Goal: Transaction & Acquisition: Purchase product/service

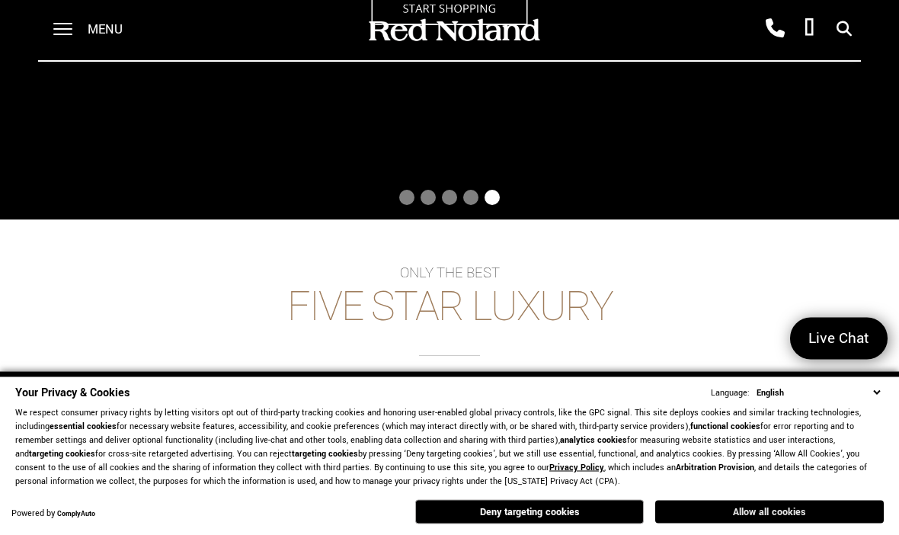
click at [728, 523] on button "Allow all cookies" at bounding box center [769, 511] width 229 height 23
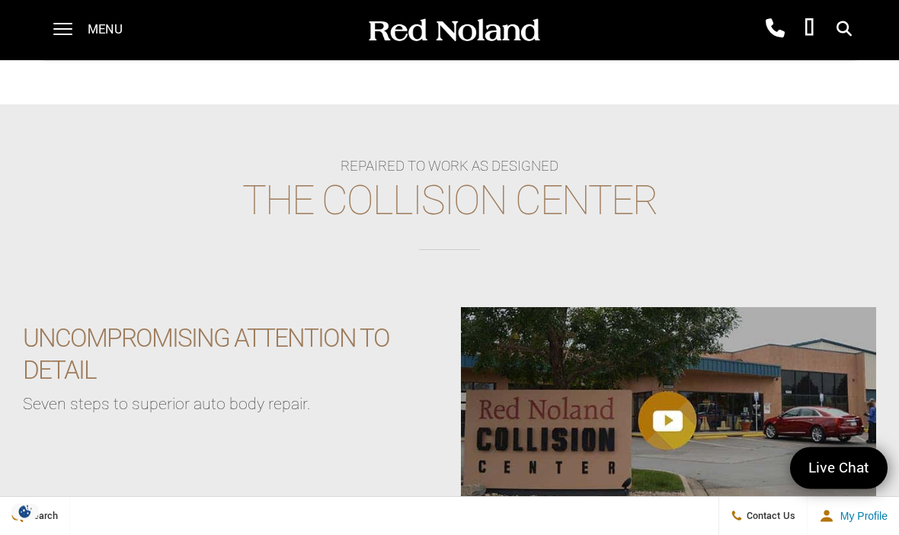
scroll to position [2169, 0]
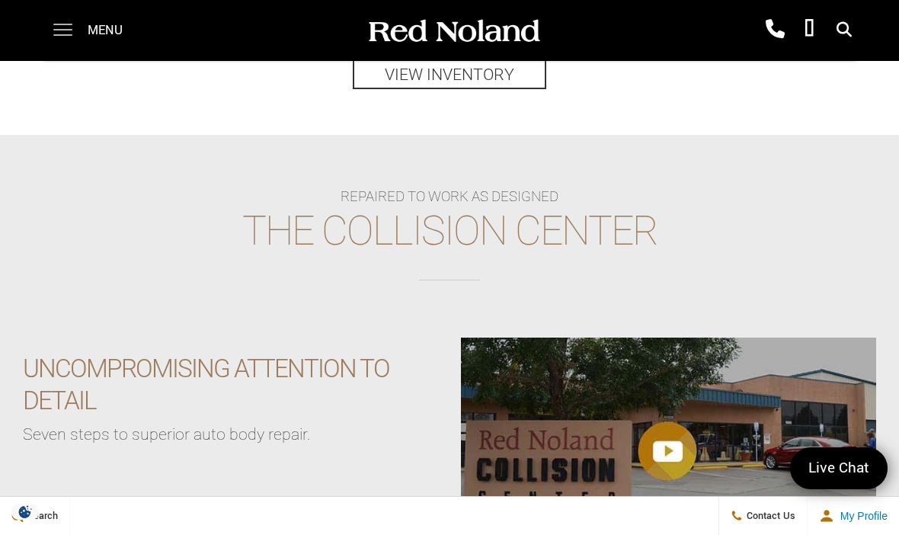
click at [66, 46] on span at bounding box center [62, 30] width 19 height 61
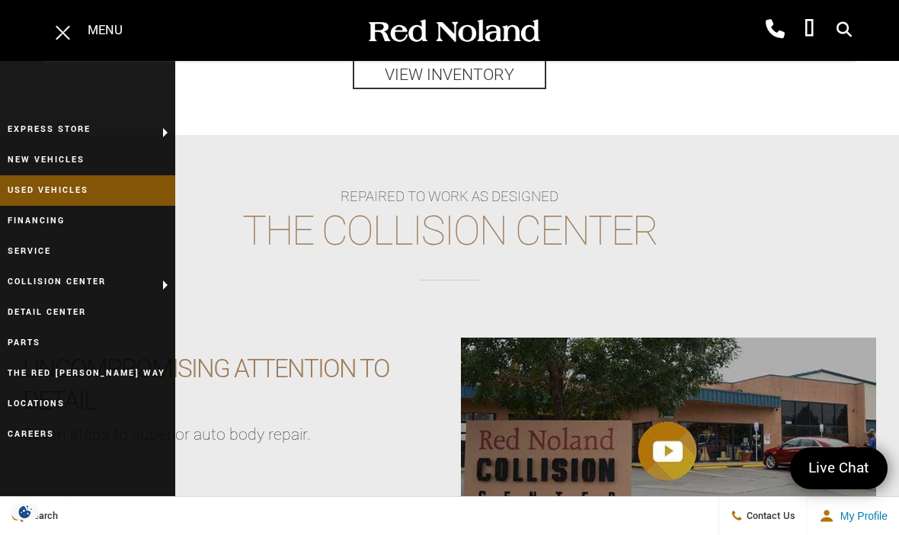
click at [83, 187] on link "Used Vehicles" at bounding box center [87, 190] width 175 height 30
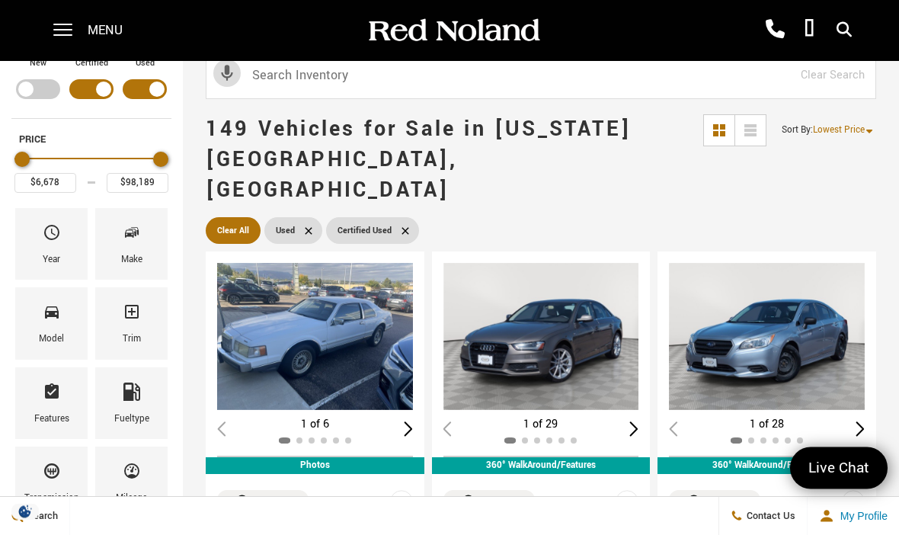
scroll to position [21, 0]
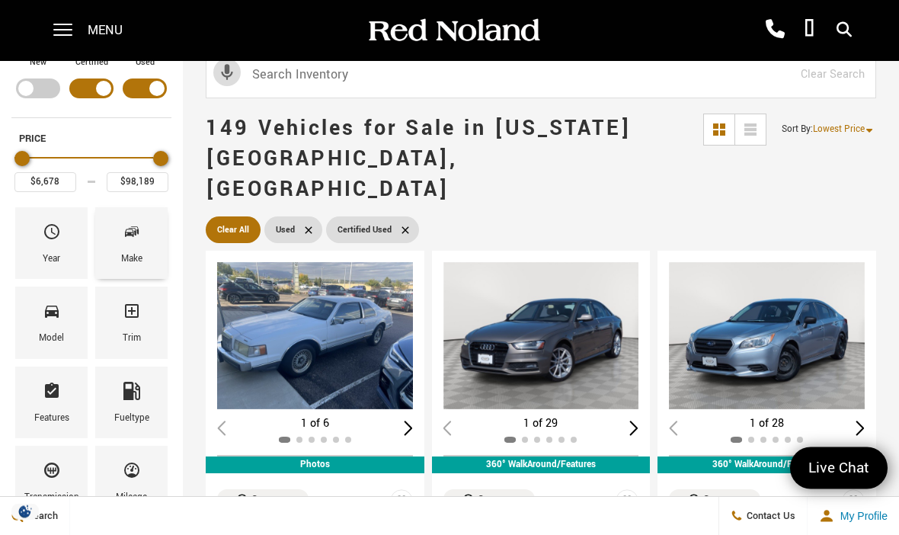
click at [133, 233] on icon "Make" at bounding box center [132, 232] width 18 height 18
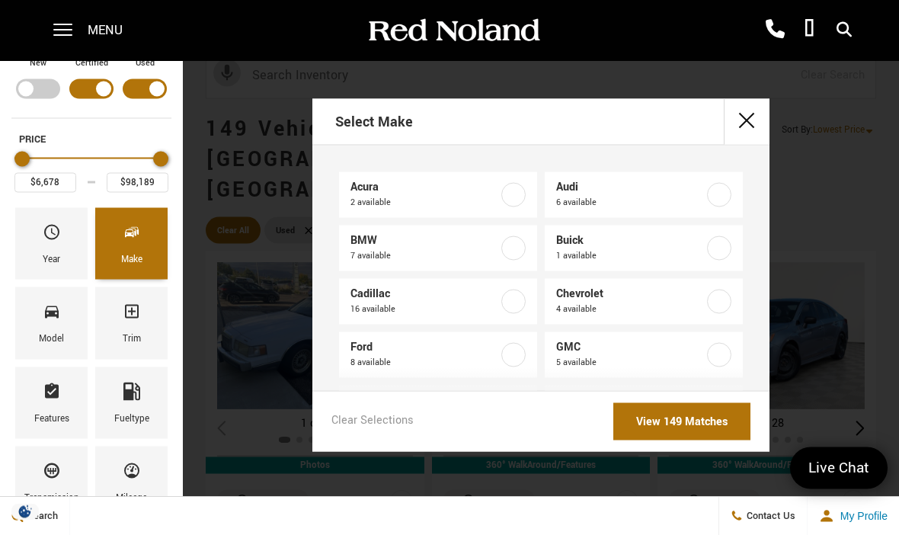
scroll to position [21, 0]
click at [509, 313] on label at bounding box center [513, 301] width 24 height 24
type input "$13,189"
checkbox input "true"
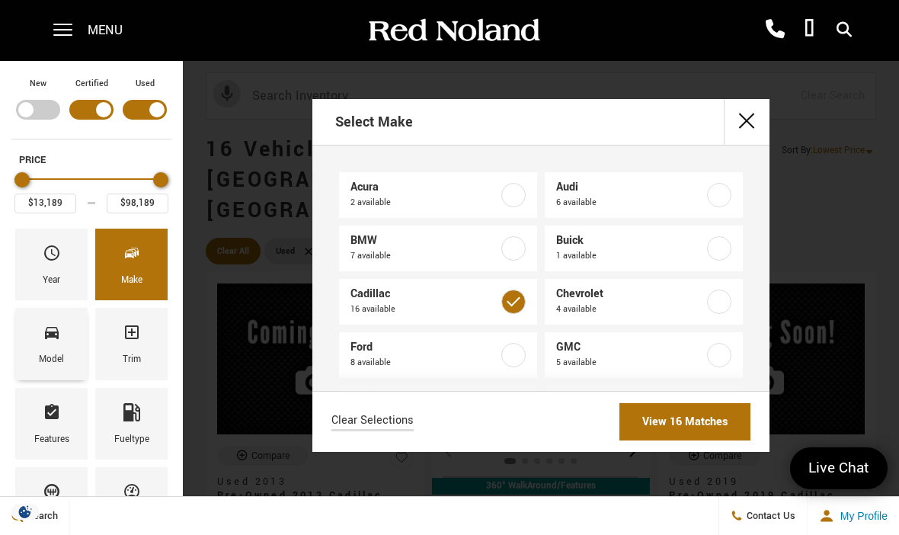
click at [51, 349] on span "Model" at bounding box center [52, 335] width 18 height 32
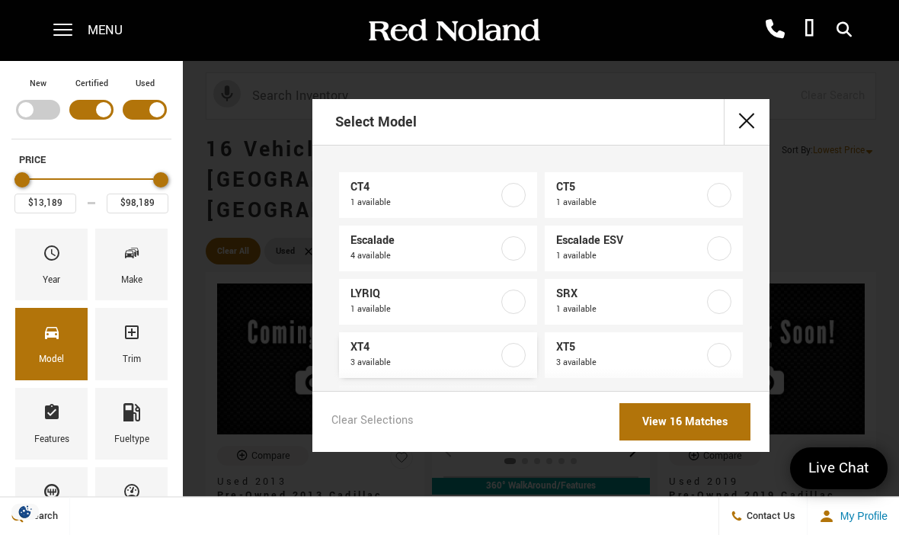
click at [516, 363] on label at bounding box center [513, 355] width 24 height 24
type input "$27,689"
type input "$34,689"
checkbox input "true"
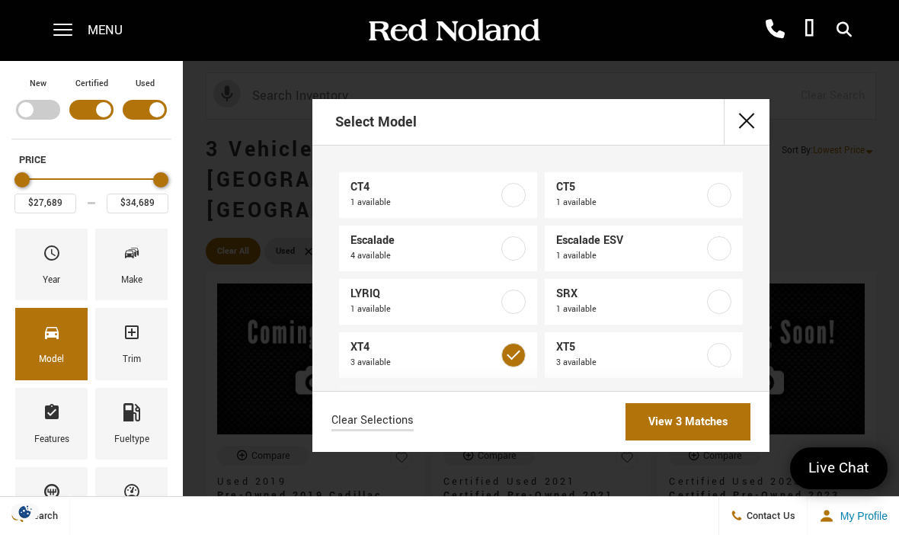
click at [680, 440] on link "View 3 Matches" at bounding box center [687, 421] width 125 height 37
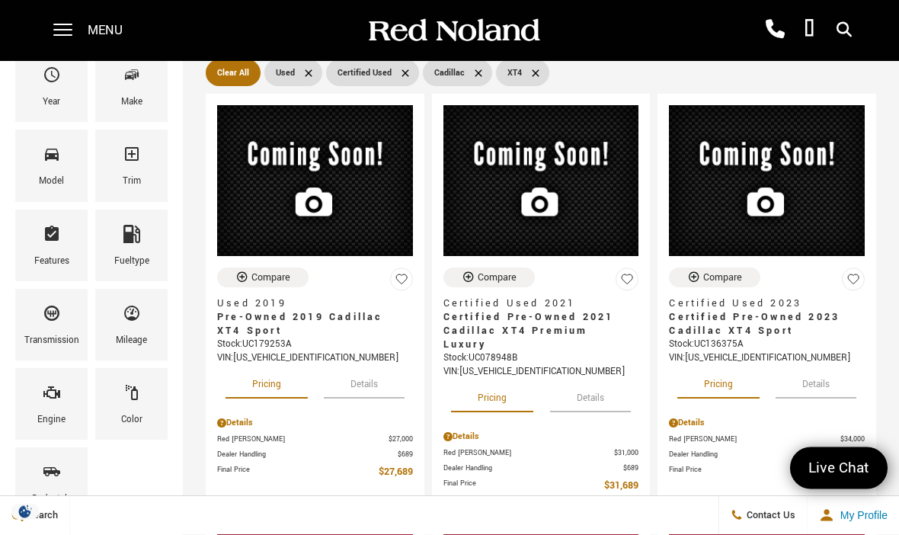
scroll to position [190, 0]
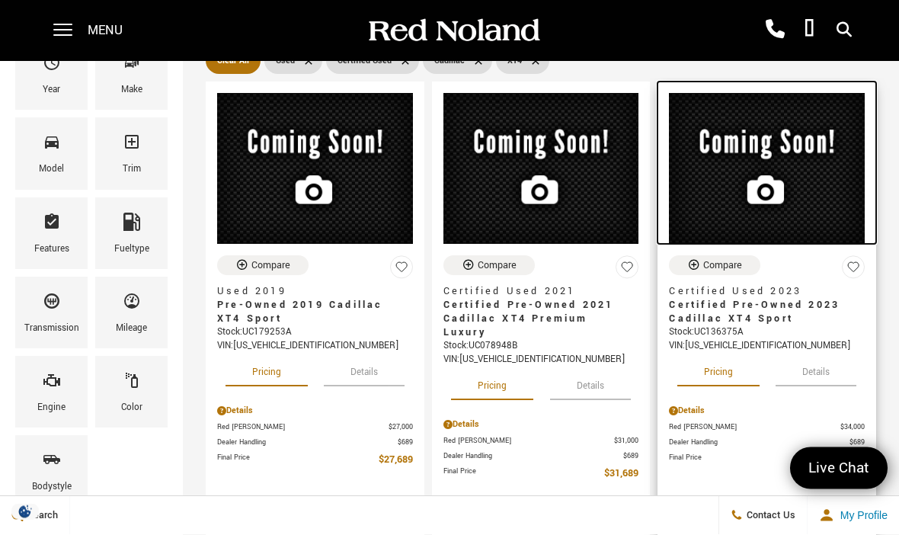
click at [826, 151] on img at bounding box center [767, 169] width 196 height 151
